Goal: Navigation & Orientation: Find specific page/section

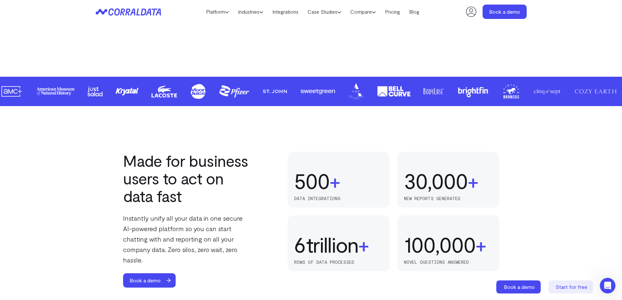
scroll to position [280, 0]
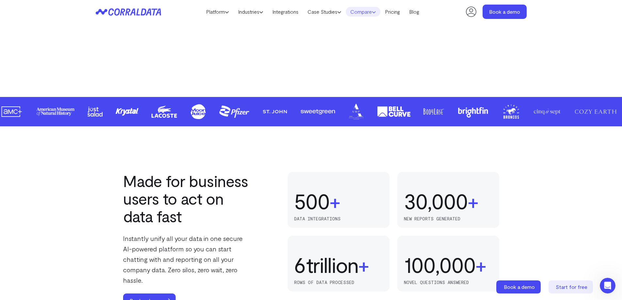
click at [376, 12] on use at bounding box center [373, 12] width 3 height 2
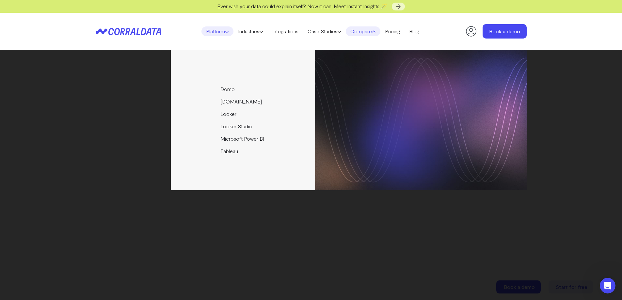
click at [212, 32] on link "Platform" at bounding box center [218, 31] width 32 height 10
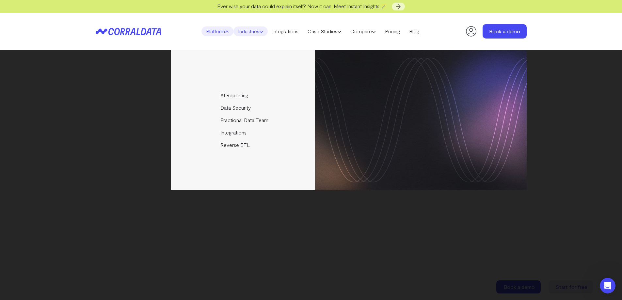
click at [257, 32] on link "Industries" at bounding box center [251, 31] width 34 height 10
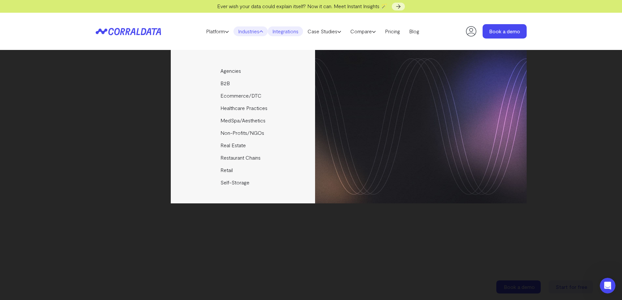
click at [291, 33] on link "Integrations" at bounding box center [285, 31] width 35 height 10
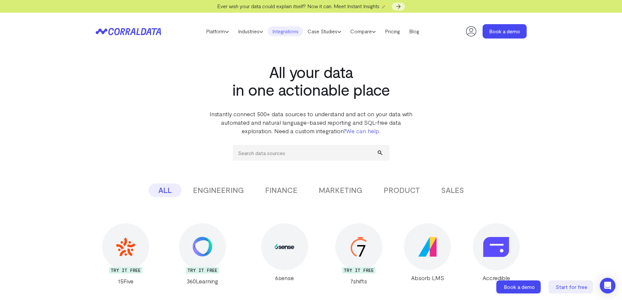
click at [160, 37] on header "Platform AI Reporting Use AI to effortlessly answer any business questions from…" at bounding box center [311, 31] width 431 height 37
click at [141, 30] on icon at bounding box center [128, 32] width 65 height 8
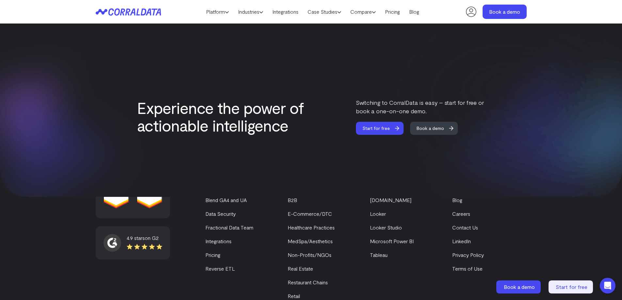
scroll to position [2774, 0]
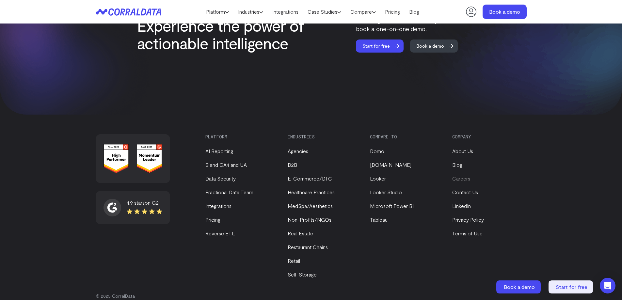
click at [457, 175] on link "Careers" at bounding box center [462, 178] width 18 height 6
